Goal: Find contact information: Find contact information

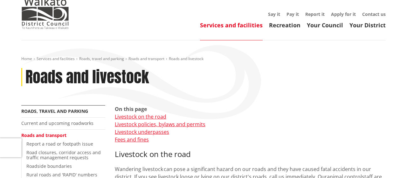
scroll to position [23, 0]
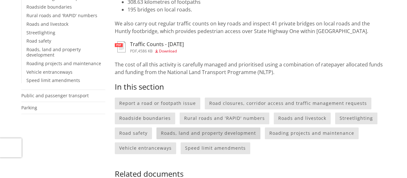
scroll to position [183, 0]
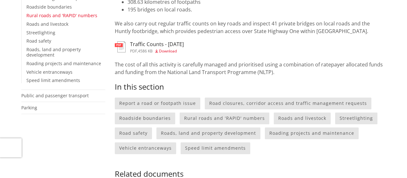
click at [50, 14] on link "Rural roads and 'RAPID' numbers" at bounding box center [61, 15] width 71 height 6
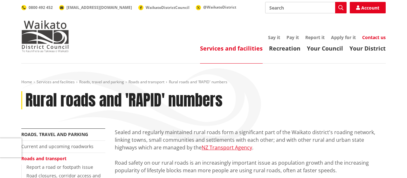
click at [376, 38] on link "Contact us" at bounding box center [374, 37] width 24 height 6
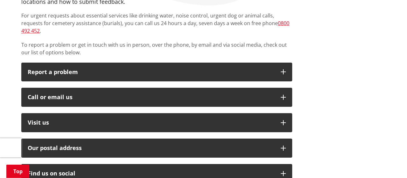
scroll to position [137, 0]
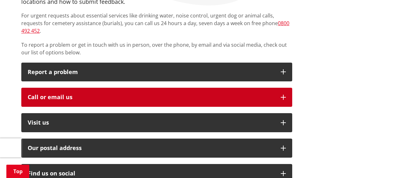
click at [284, 88] on button "Call or email us" at bounding box center [156, 97] width 271 height 19
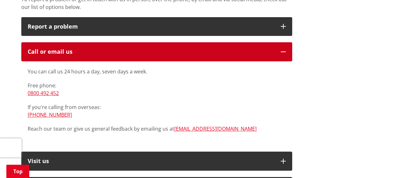
scroll to position [183, 0]
